Goal: Transaction & Acquisition: Purchase product/service

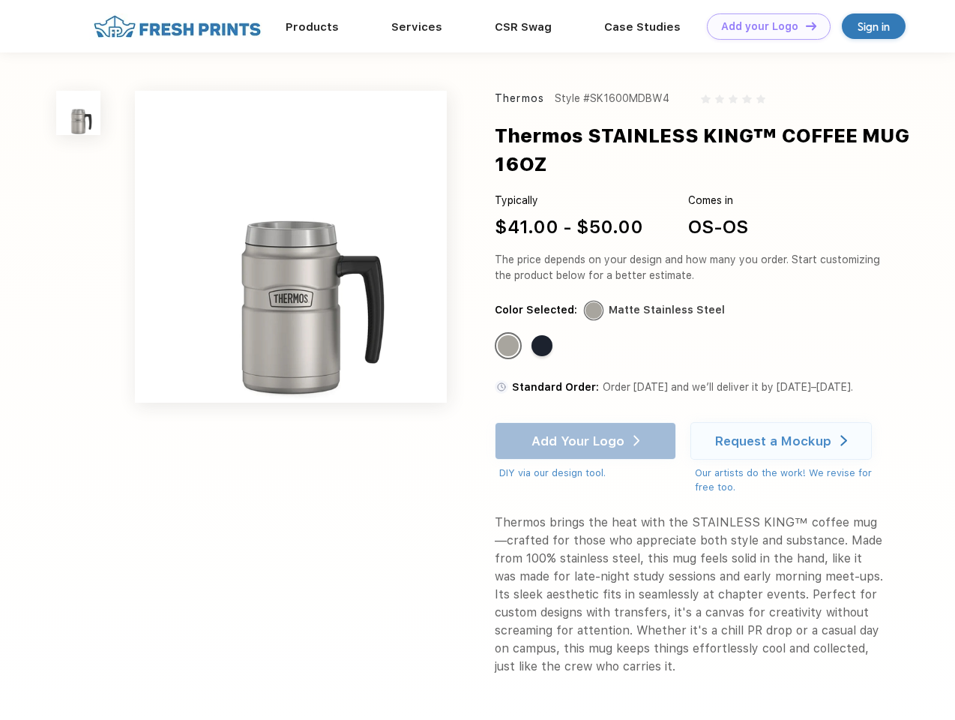
click at [763, 26] on link "Add your Logo Design Tool" at bounding box center [769, 26] width 124 height 26
click at [0, 0] on div "Design Tool" at bounding box center [0, 0] width 0 height 0
click at [805, 25] on link "Add your Logo Design Tool" at bounding box center [769, 26] width 124 height 26
click at [79, 112] on img at bounding box center [78, 113] width 44 height 44
click at [510, 346] on div "Standard Color" at bounding box center [508, 345] width 21 height 21
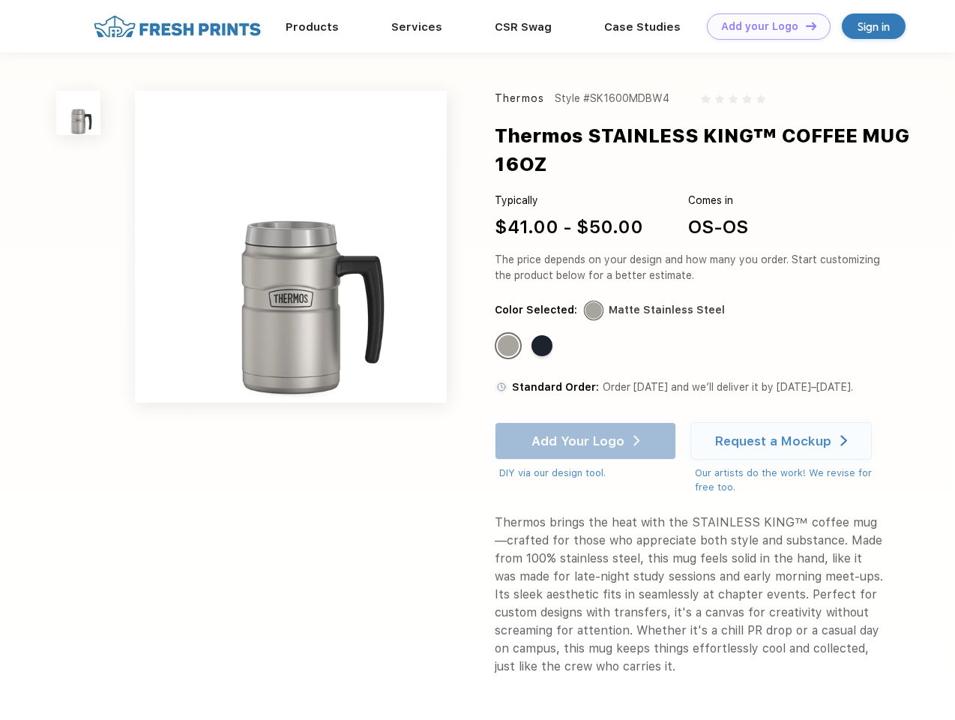
click at [544, 346] on div "Standard Color" at bounding box center [542, 345] width 21 height 21
click at [587, 441] on div "Add Your Logo DIY via our design tool. Ah shoot! This product isn't up in our d…" at bounding box center [585, 451] width 181 height 58
click at [784, 441] on div "Request a Mockup" at bounding box center [773, 440] width 116 height 15
